Goal: Find contact information: Find contact information

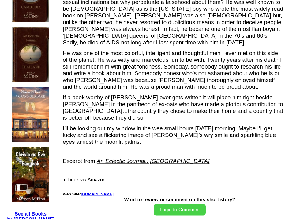
scroll to position [570, 0]
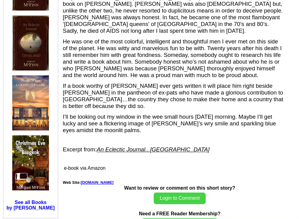
click at [95, 180] on link "www.morganmcfinn.com" at bounding box center [97, 182] width 33 height 5
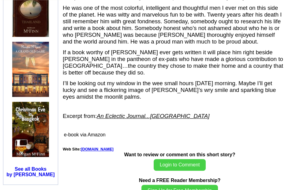
scroll to position [593, 0]
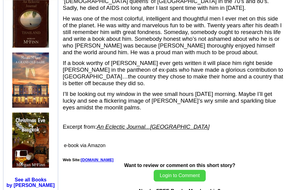
click at [104, 157] on link "www.morganmcfinn.com" at bounding box center [97, 159] width 33 height 5
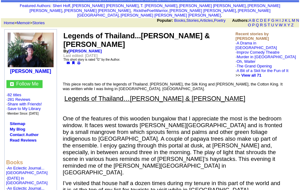
scroll to position [0, 0]
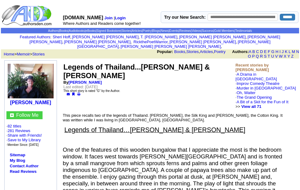
click at [22, 168] on link "Contact Author" at bounding box center [24, 165] width 29 height 5
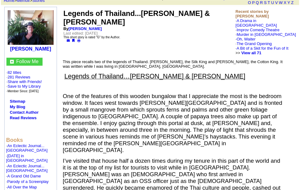
scroll to position [49, 0]
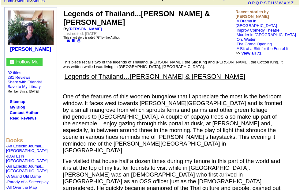
click at [24, 31] on img at bounding box center [31, 27] width 46 height 35
click at [25, 33] on img at bounding box center [31, 27] width 46 height 35
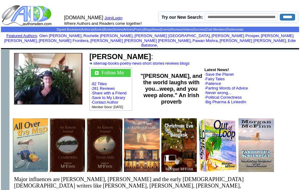
click at [110, 102] on link "Contact Author" at bounding box center [105, 102] width 26 height 5
